Goal: Find specific page/section: Find specific page/section

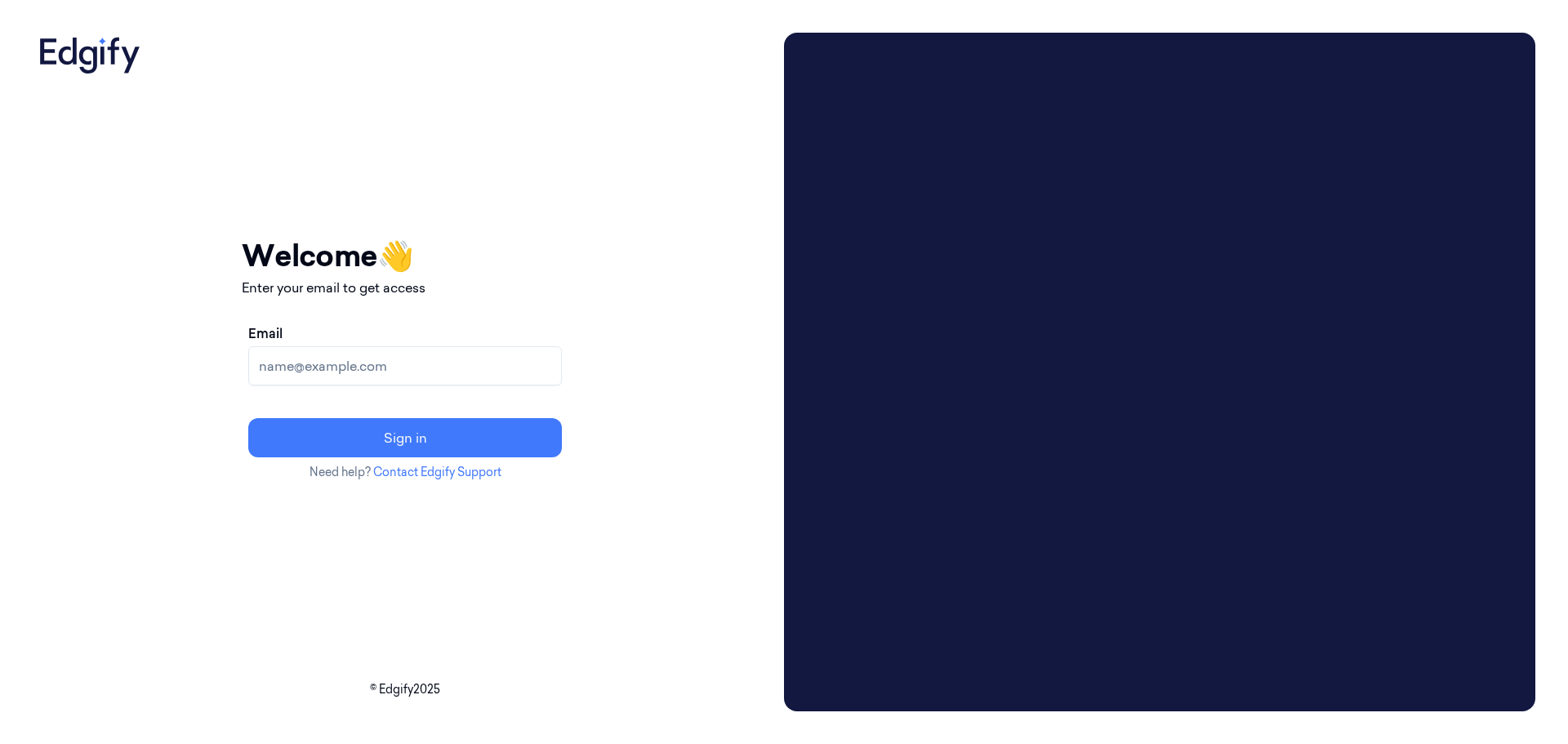
drag, startPoint x: 460, startPoint y: 359, endPoint x: 470, endPoint y: 372, distance: 16.4
click at [460, 359] on input "Email" at bounding box center [405, 365] width 313 height 39
type input "pippag@edgify.ai"
click at [484, 434] on button "Sign in" at bounding box center [405, 437] width 313 height 39
click at [469, 333] on div "Email" at bounding box center [405, 354] width 313 height 62
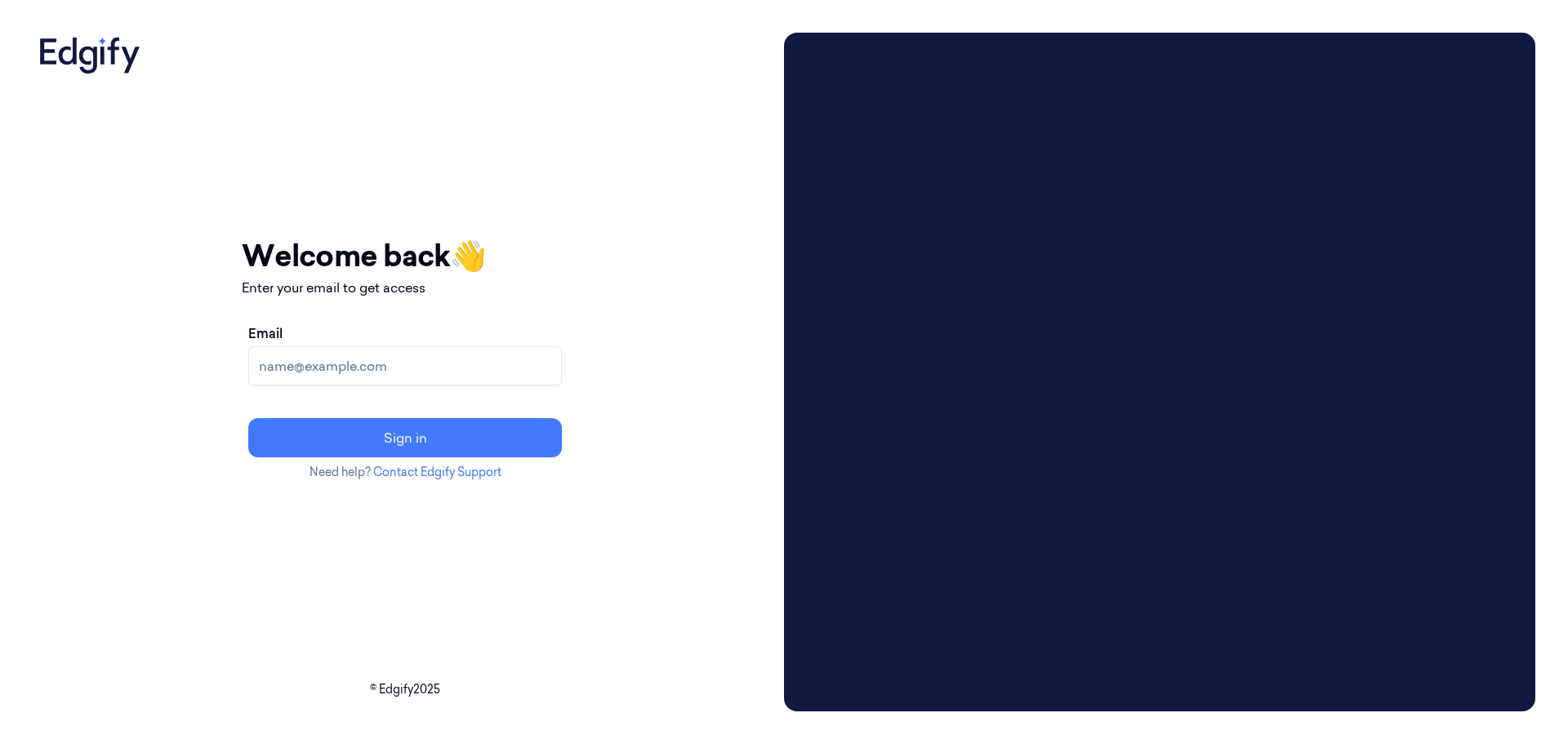
click at [472, 364] on input "Email" at bounding box center [405, 365] width 313 height 39
click at [733, 312] on div "Your session expired - please log in again Email sent - check your inbox for th…" at bounding box center [406, 372] width 745 height 679
click at [533, 363] on input "Email" at bounding box center [405, 365] width 313 height 39
type input "pippag@edgify.ai"
click at [499, 442] on button "Sign in" at bounding box center [405, 437] width 313 height 39
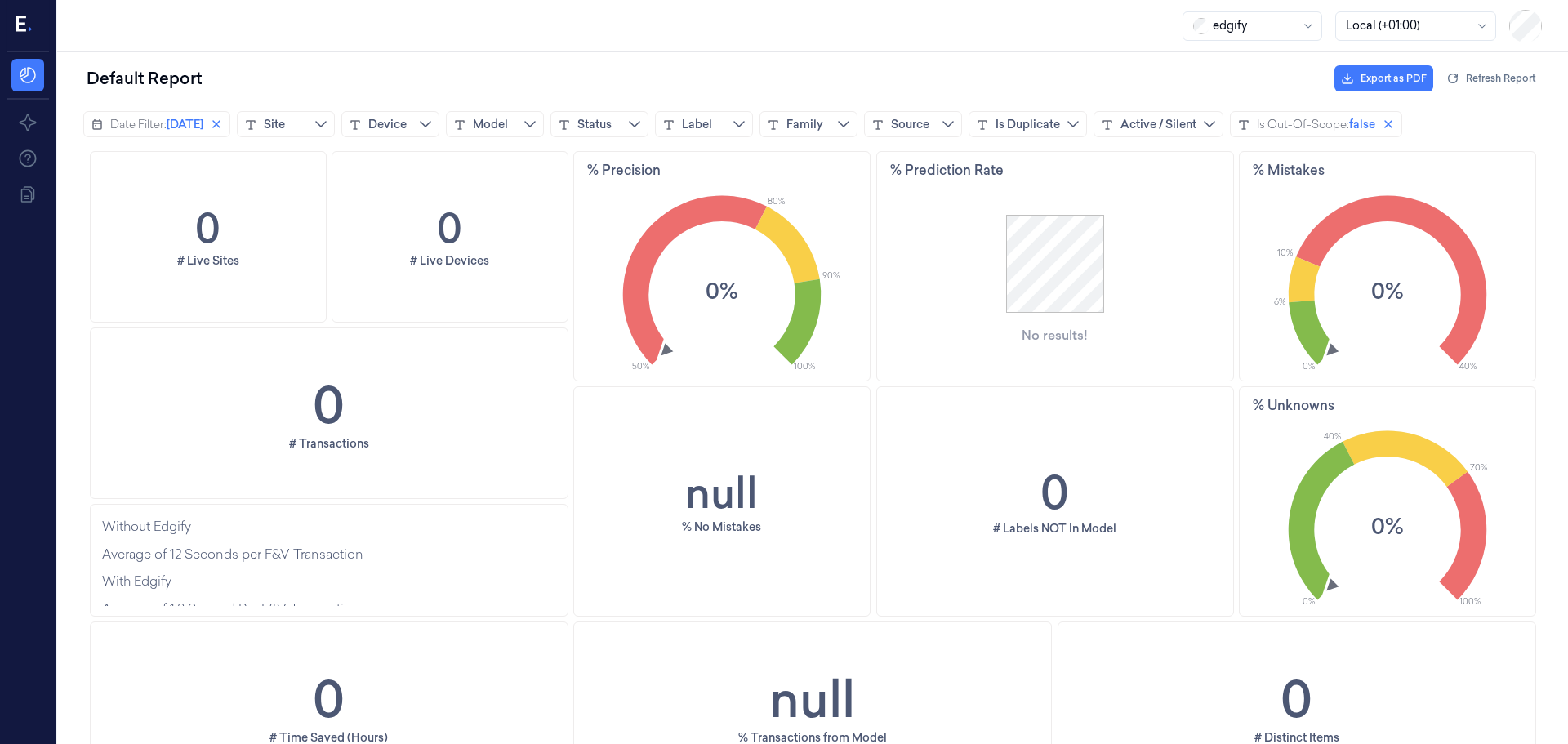
click at [1250, 32] on div at bounding box center [1254, 26] width 82 height 17
click at [964, 73] on div "Default Report Export as PDF Refresh Report" at bounding box center [813, 78] width 1459 height 39
click at [1409, 33] on div at bounding box center [1407, 26] width 123 height 17
click at [1046, 64] on div "Default Report Export as PDF Refresh Report" at bounding box center [813, 78] width 1459 height 39
